Goal: Obtain resource: Obtain resource

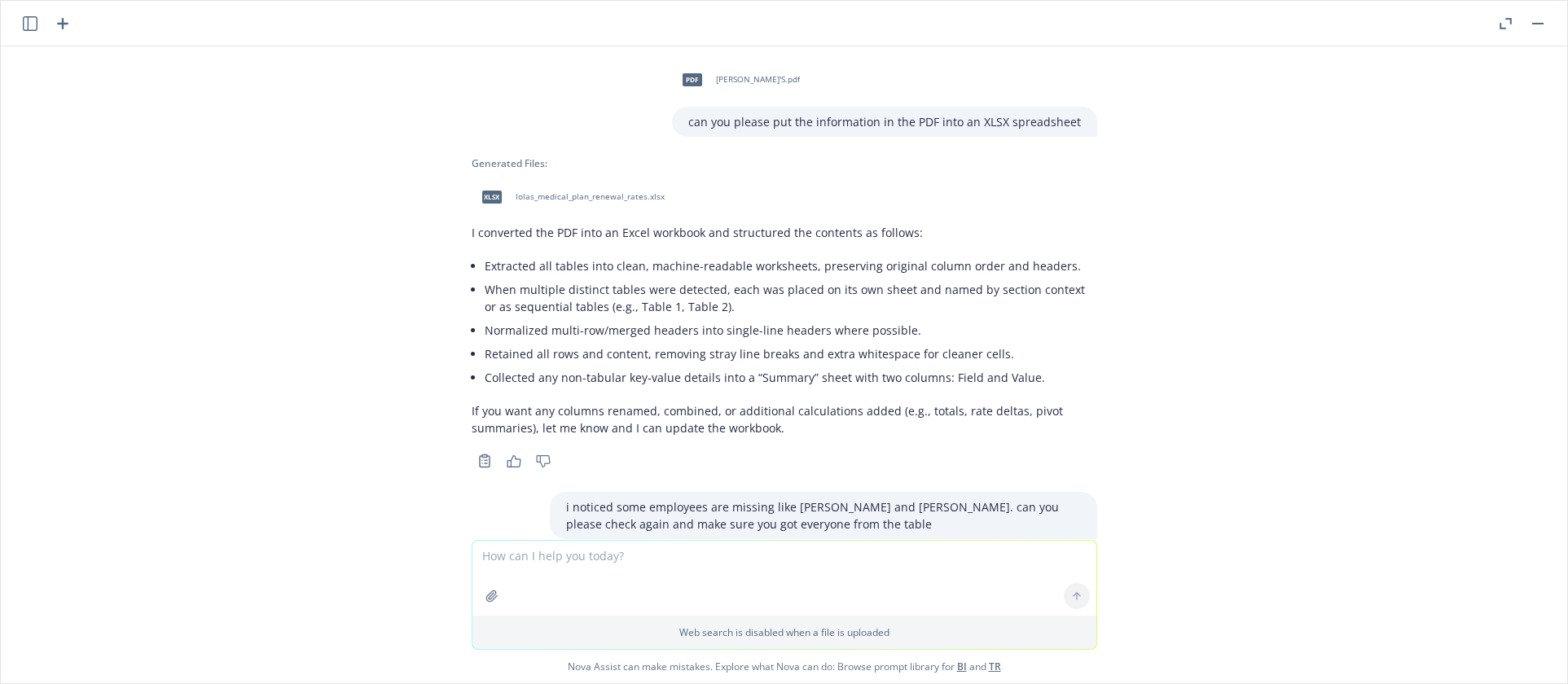
scroll to position [5936, 0]
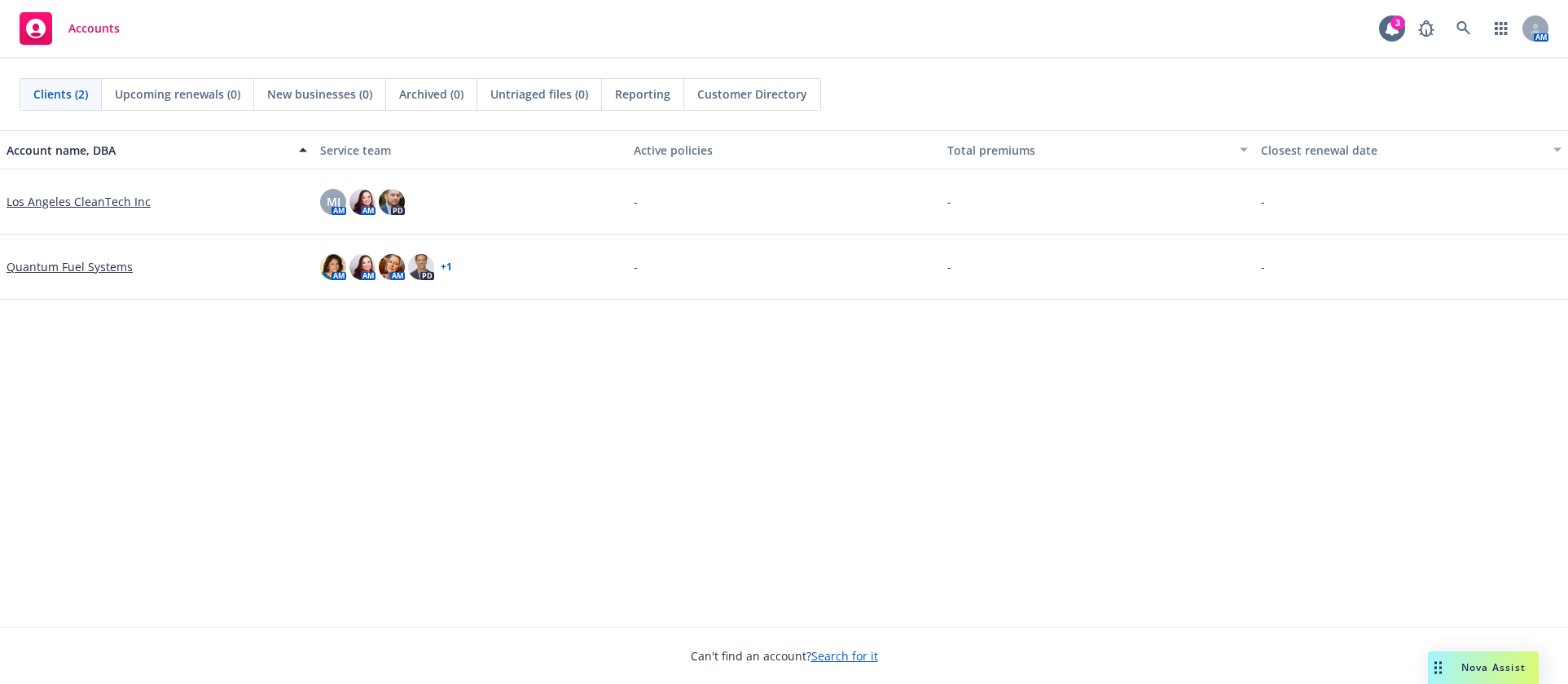
click at [1481, 673] on span "Nova Assist" at bounding box center [1494, 667] width 65 height 14
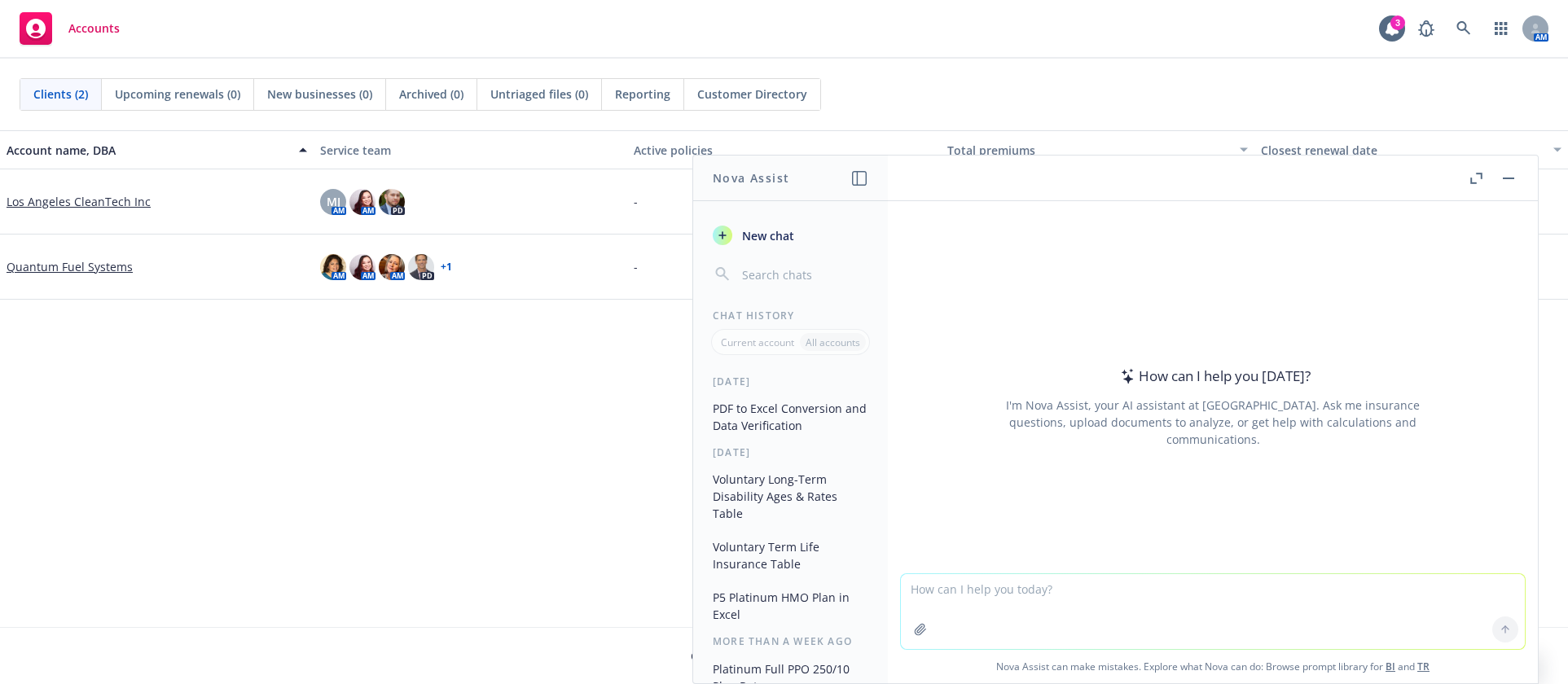
click at [1034, 601] on textarea at bounding box center [1213, 612] width 624 height 75
paste textarea "c"
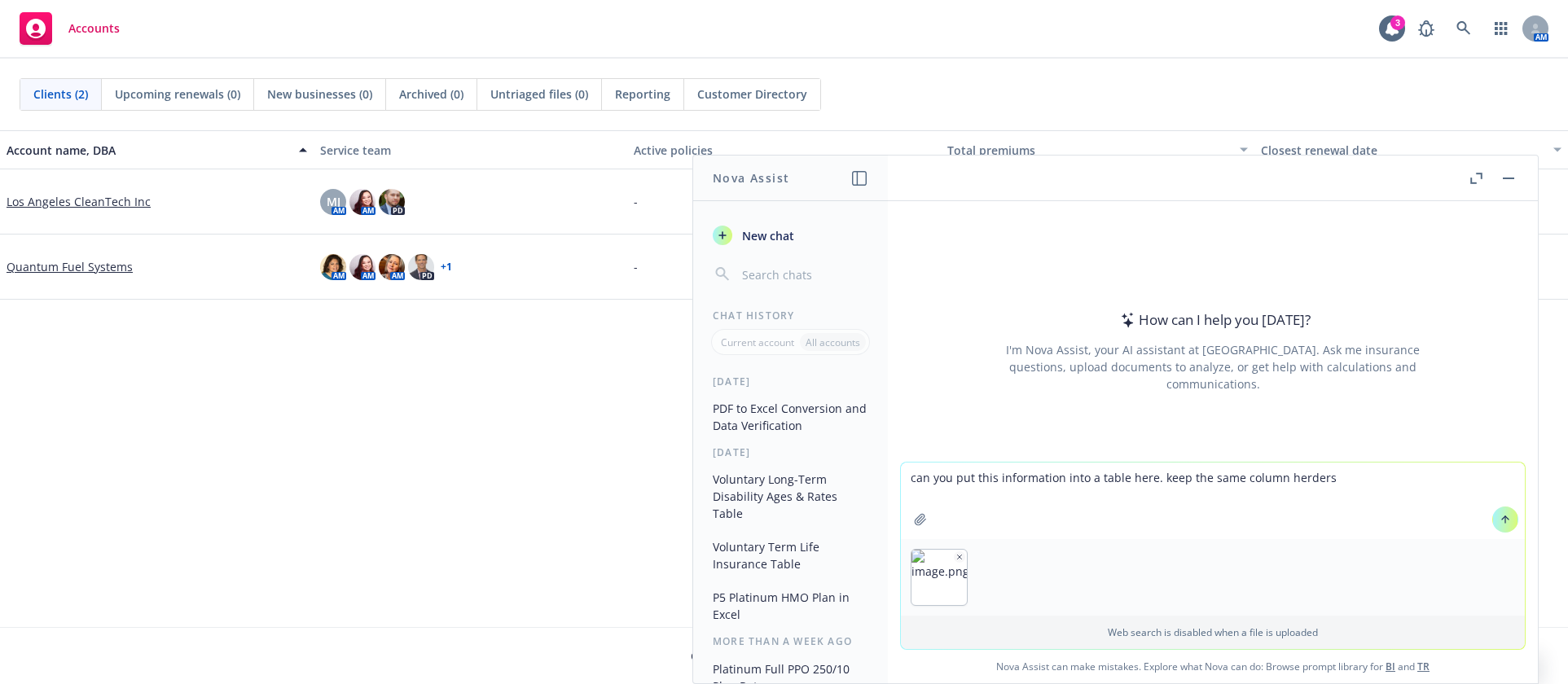
click at [1288, 475] on textarea "can you put this information into a table here. keep the same column herders" at bounding box center [1213, 501] width 624 height 77
click at [1291, 473] on textarea "can you put this information into a table here. keep the same column herders" at bounding box center [1213, 501] width 624 height 77
type textarea "can you put this information into a table here. keep the same column headers"
click at [1326, 472] on textarea "can you put this information into a table here. keep the same column headers" at bounding box center [1213, 501] width 624 height 77
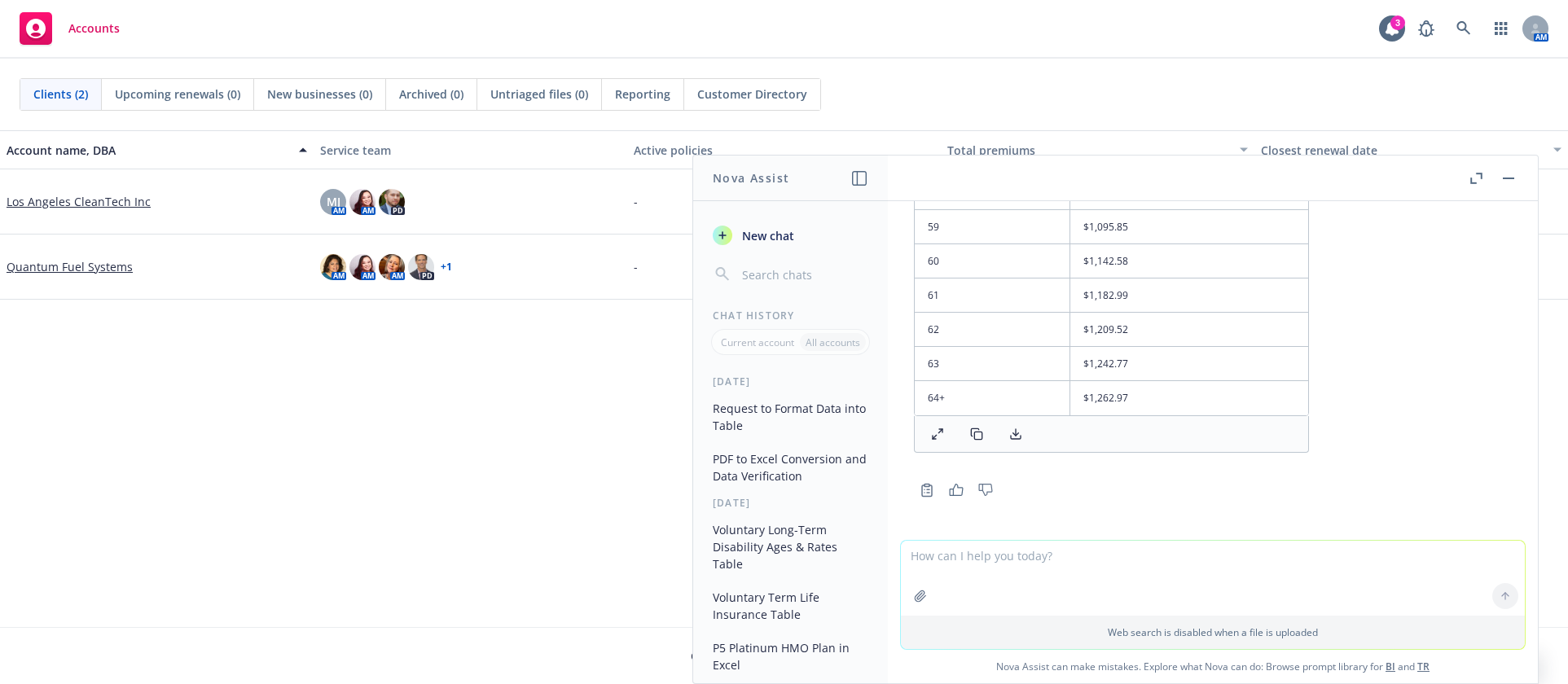
scroll to position [1699, 0]
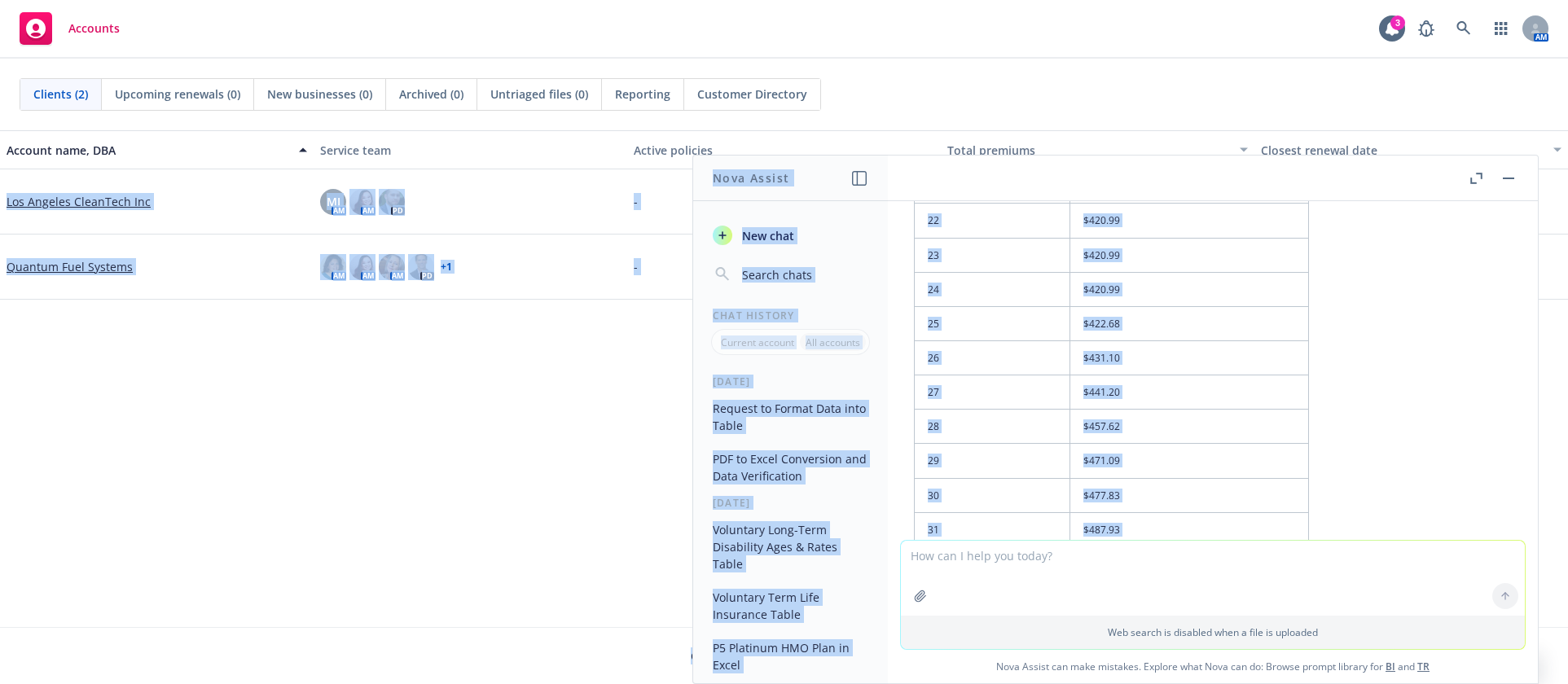
scroll to position [0, 0]
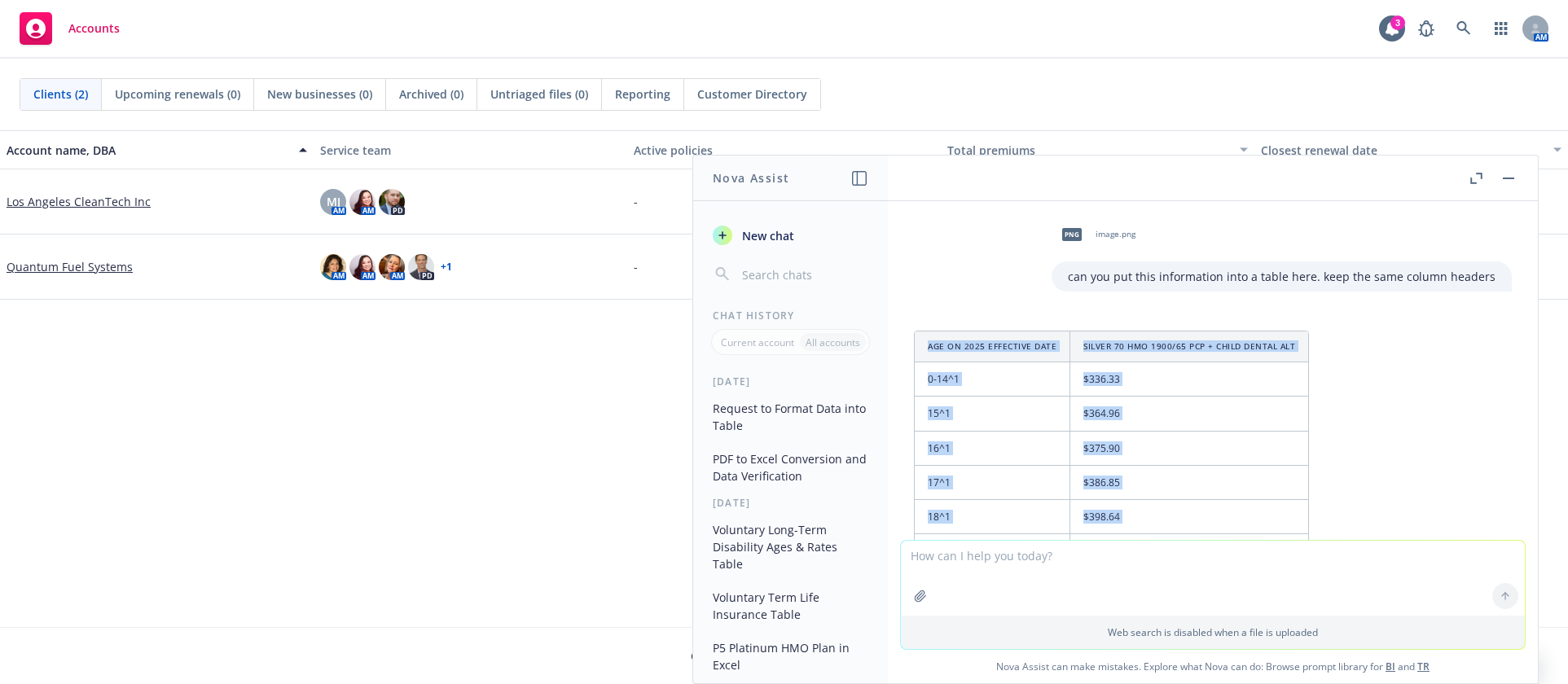
drag, startPoint x: 1180, startPoint y: 399, endPoint x: 927, endPoint y: 349, distance: 257.9
copy table "Age on 2025 effective date Silver 70 HMO 1900/65 PCP + Child Dental Alt 0-14^1 …"
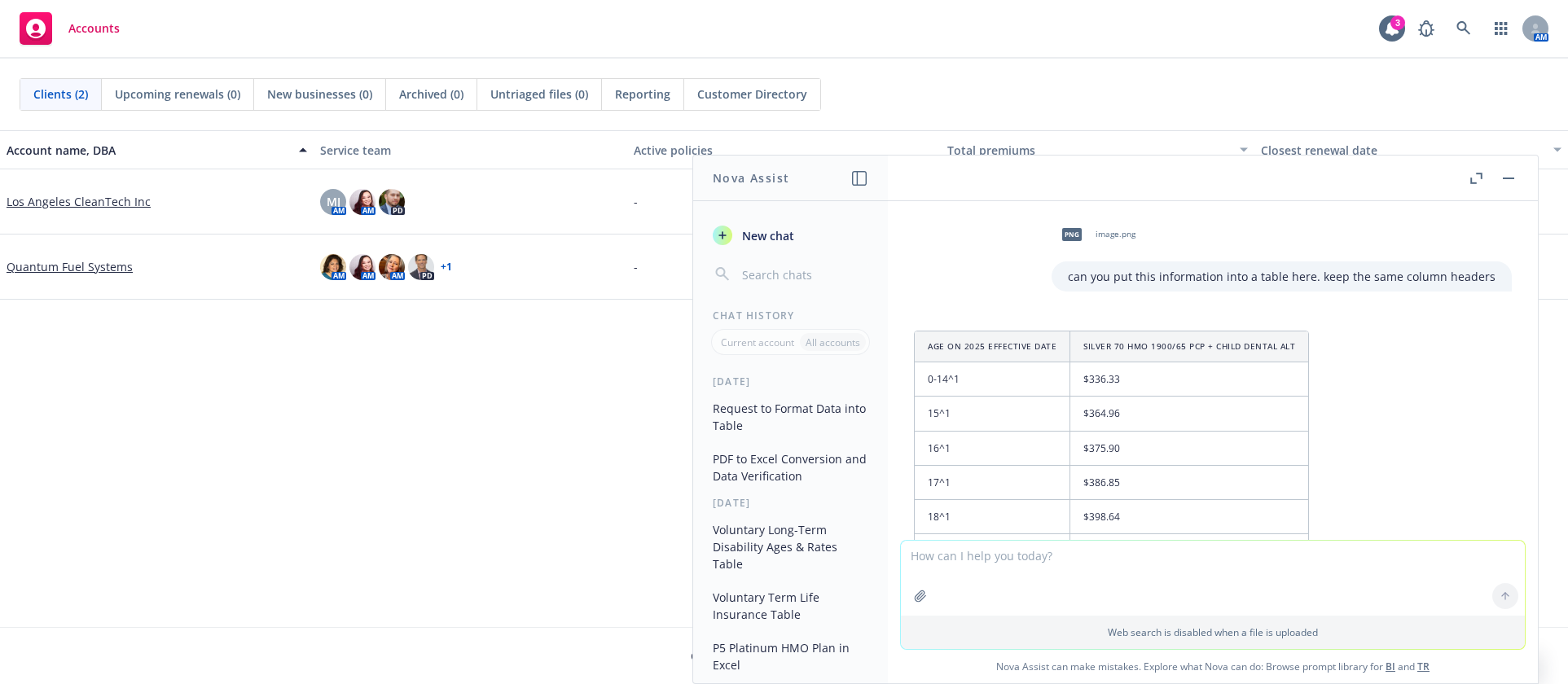
click at [1284, 42] on div "Accounts 3 AM" at bounding box center [784, 29] width 1568 height 59
